Goal: Task Accomplishment & Management: Manage account settings

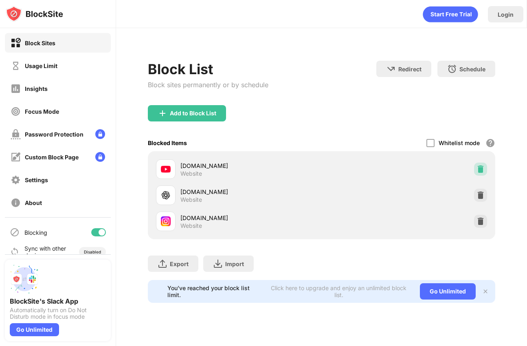
click at [482, 167] on img at bounding box center [480, 169] width 8 height 8
